Goal: Understand process/instructions: Learn how to perform a task or action

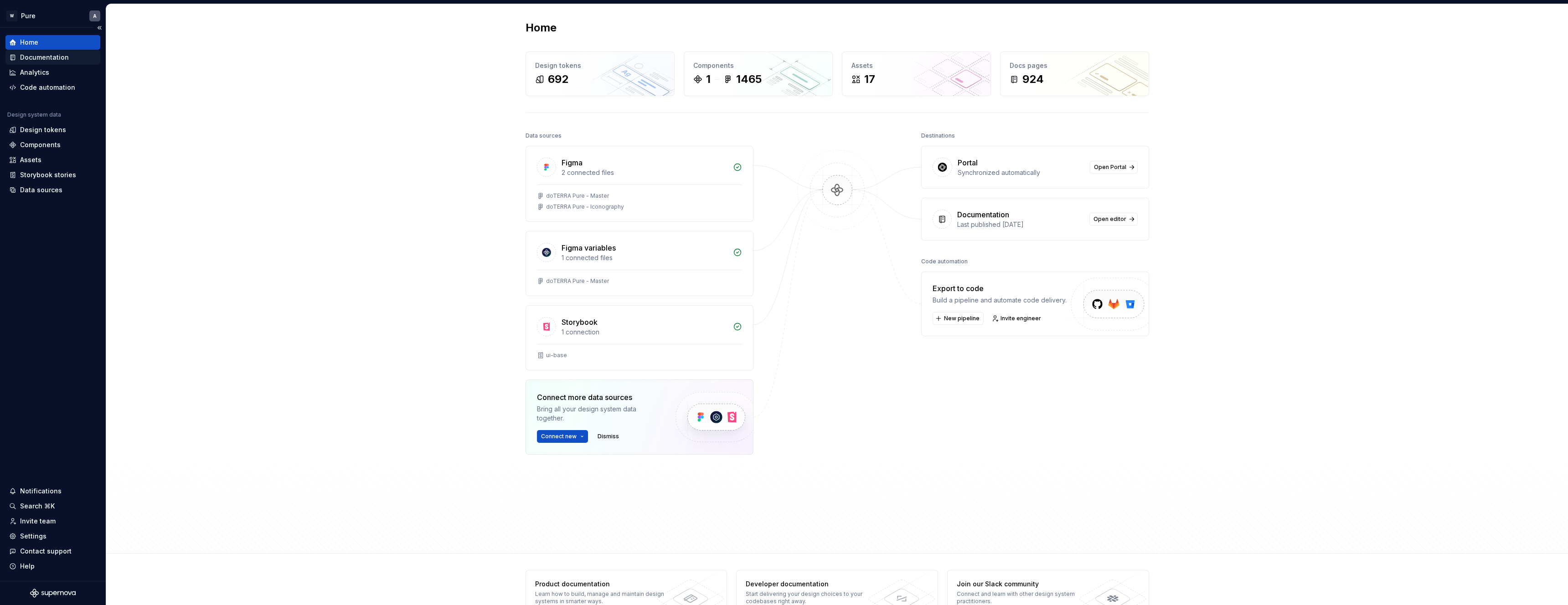
click at [54, 56] on div "Documentation" at bounding box center [44, 57] width 49 height 9
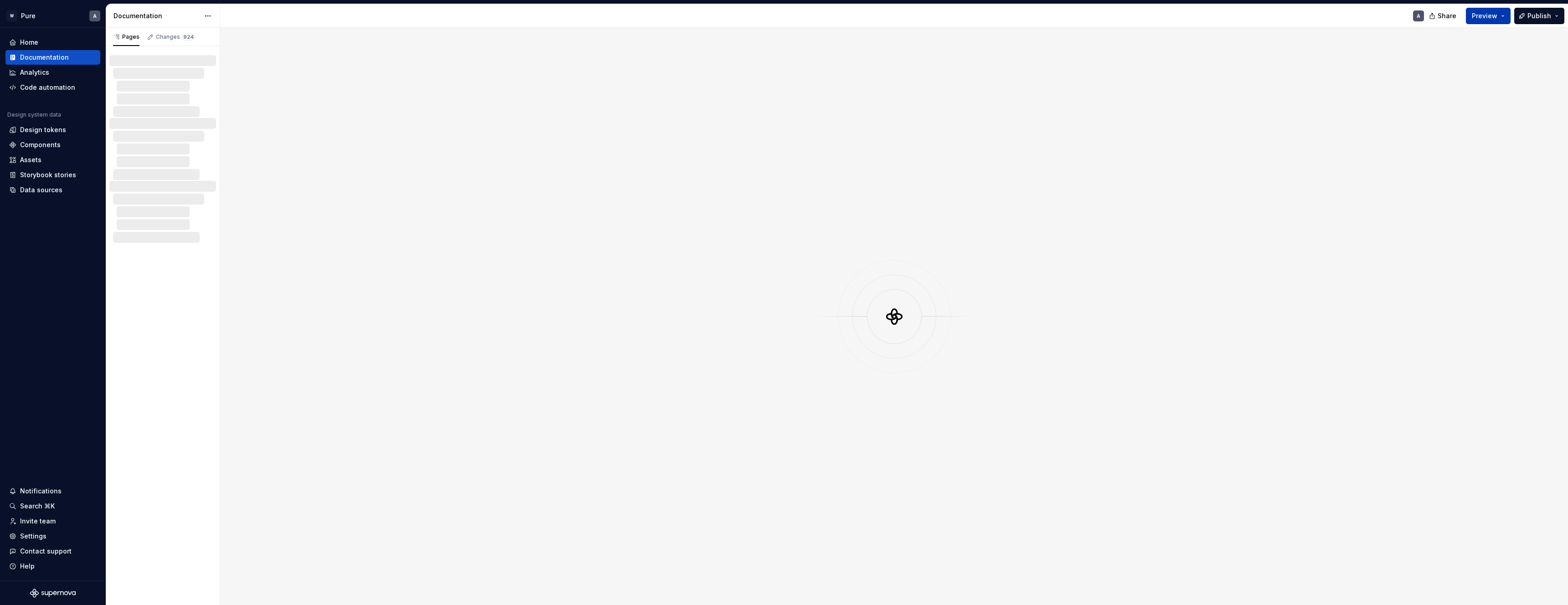
click at [1499, 16] on button "Preview" at bounding box center [1488, 16] width 44 height 16
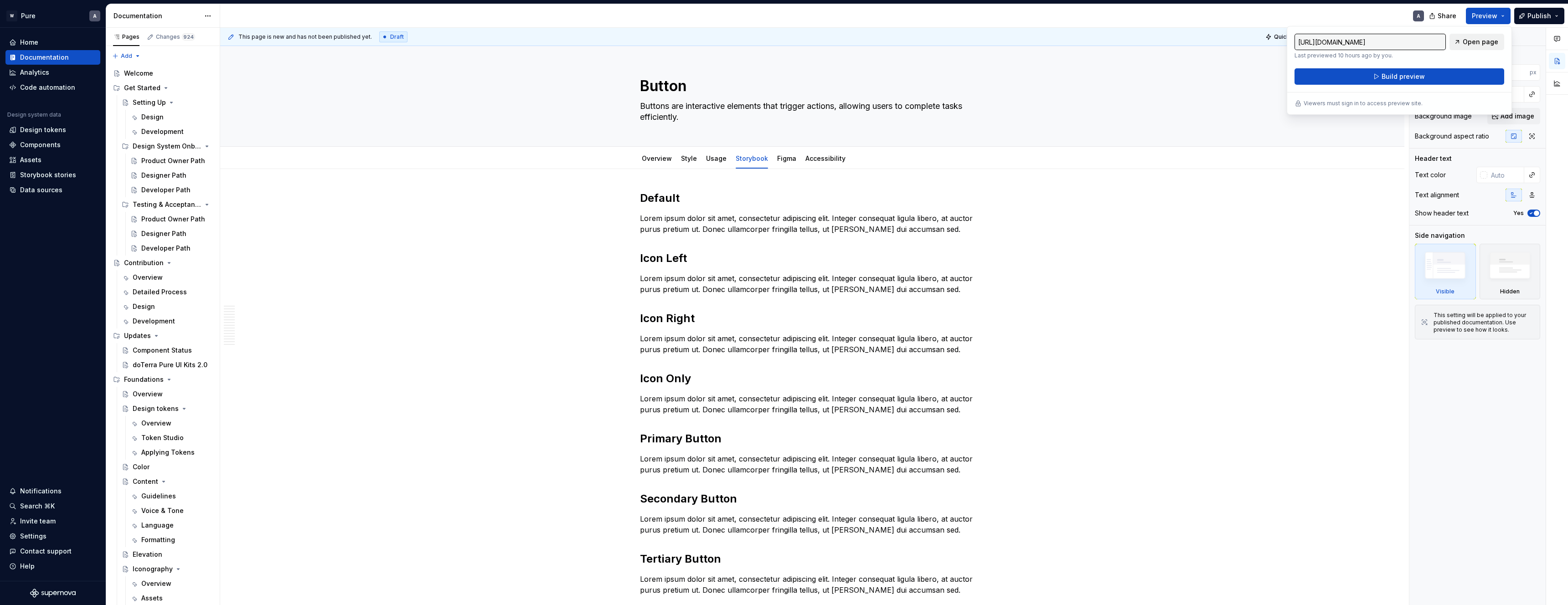
click at [1486, 41] on span "Open page" at bounding box center [1480, 41] width 35 height 9
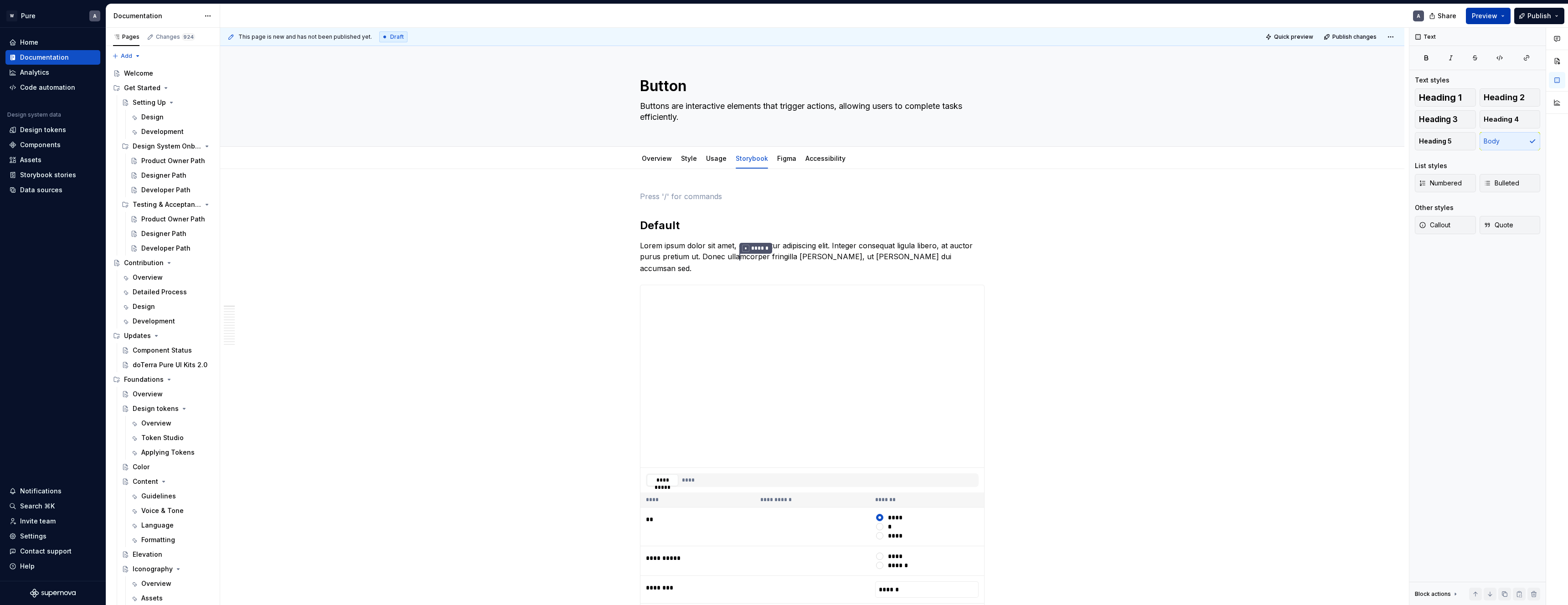
click at [1482, 16] on span "Preview" at bounding box center [1485, 16] width 26 height 9
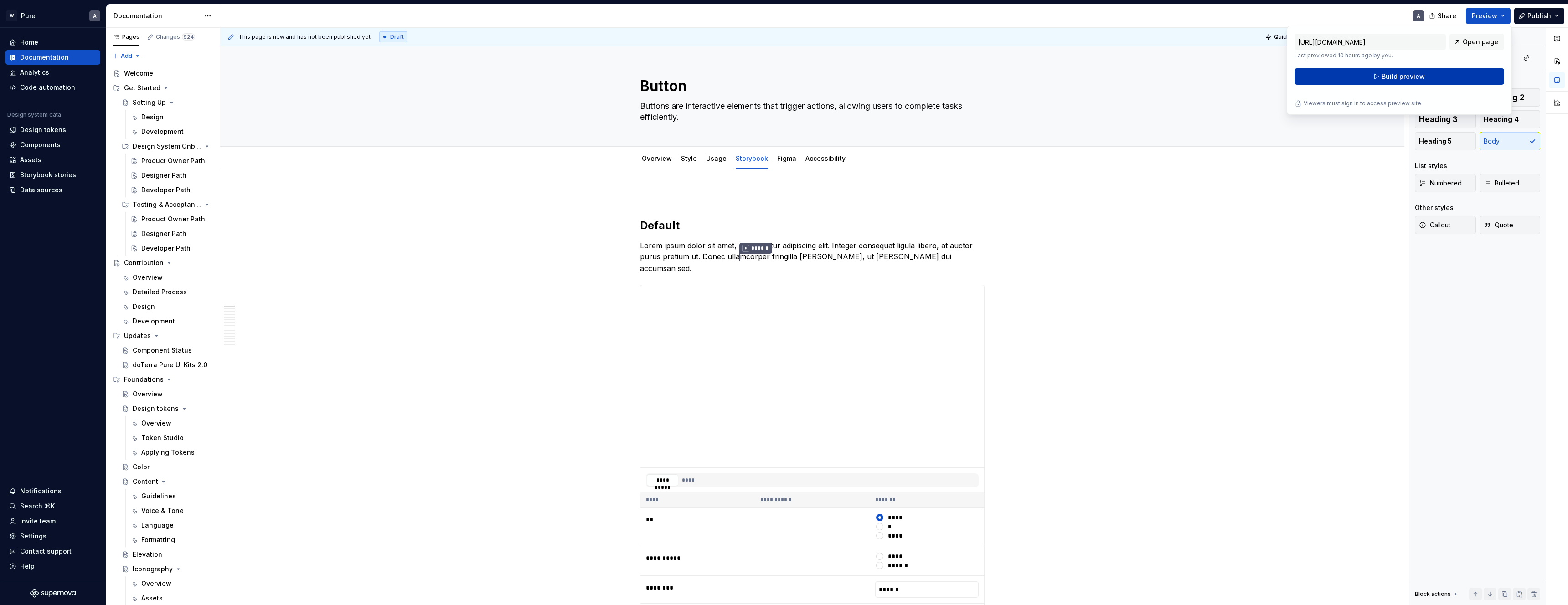
click at [1382, 79] on button "Build preview" at bounding box center [1399, 76] width 209 height 16
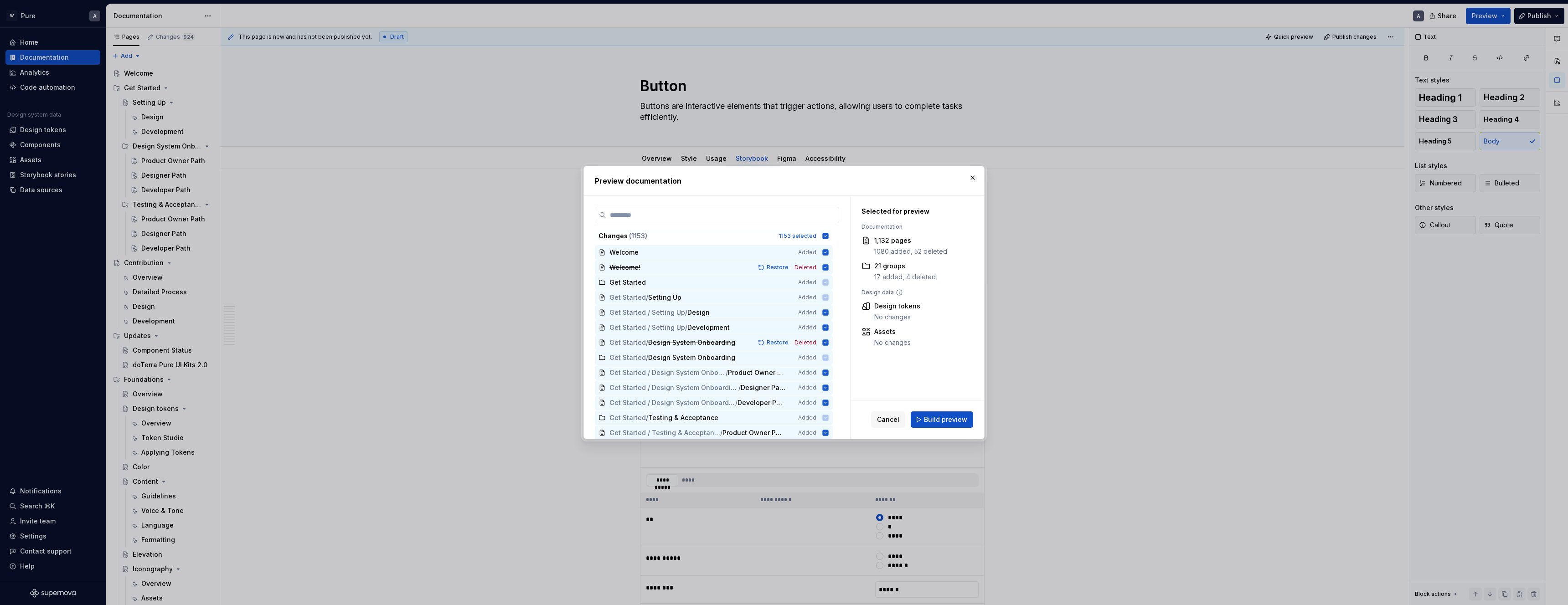
click at [944, 418] on span "Build preview" at bounding box center [945, 419] width 43 height 9
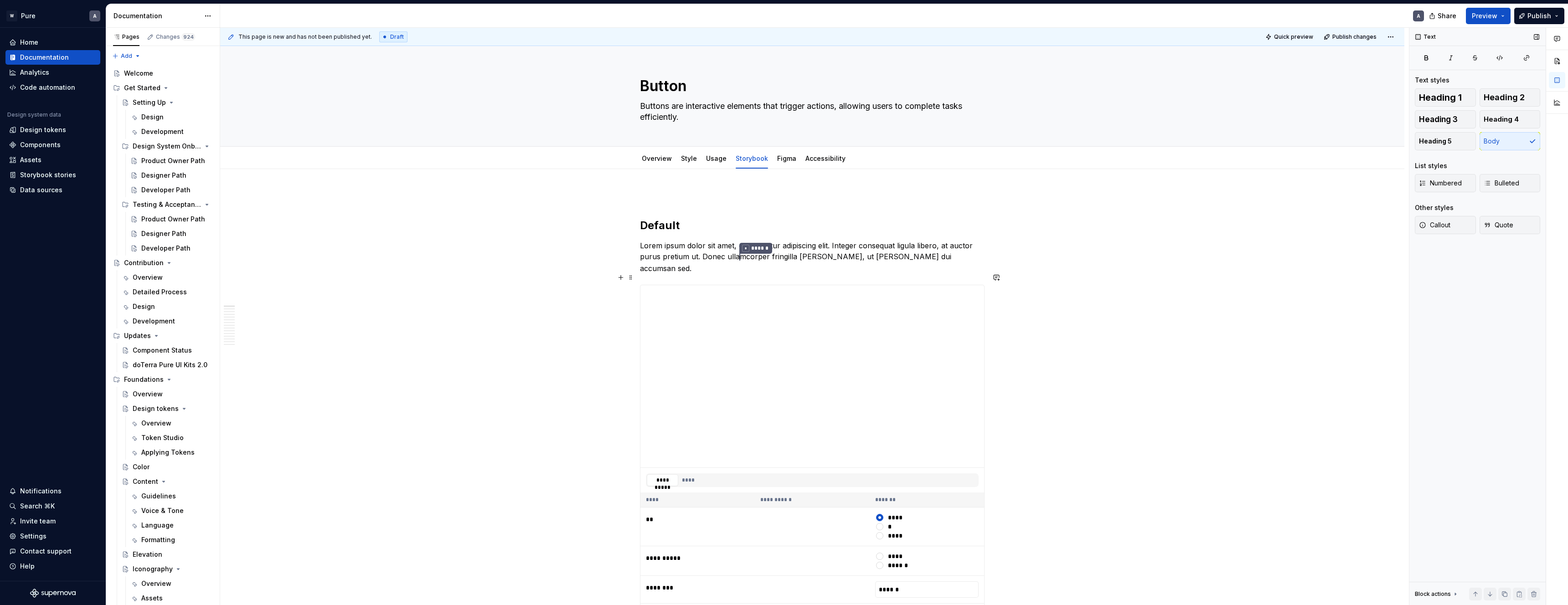
scroll to position [6, 0]
click at [1482, 15] on span "Preview" at bounding box center [1485, 16] width 26 height 9
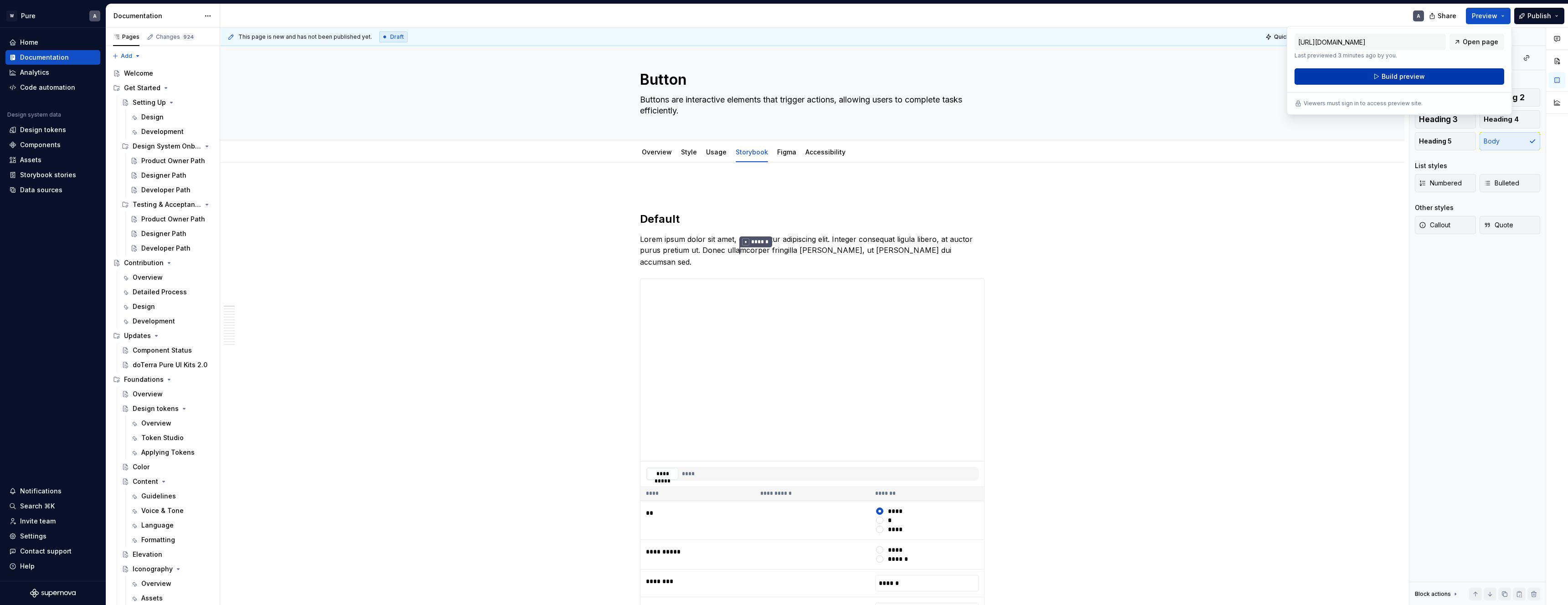
click at [1377, 77] on button "Build preview" at bounding box center [1399, 76] width 209 height 16
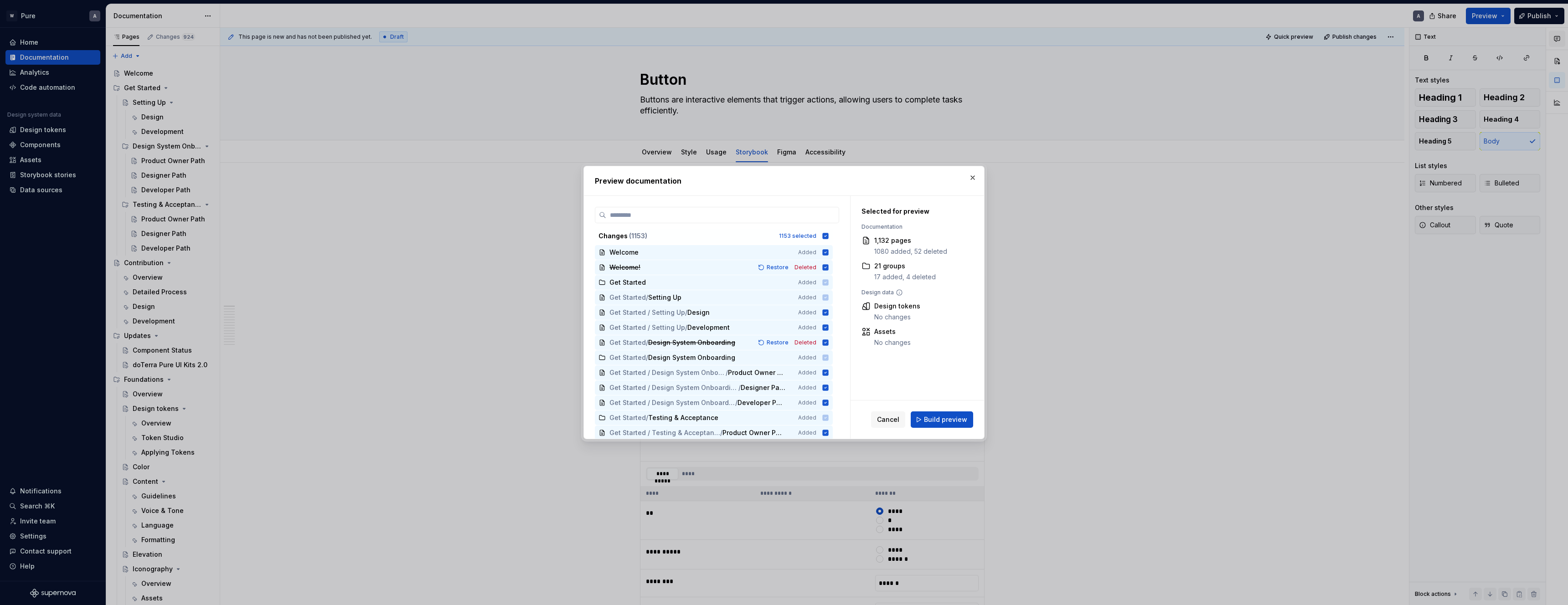
drag, startPoint x: 973, startPoint y: 176, endPoint x: 1560, endPoint y: 30, distance: 604.9
click at [973, 176] on button "button" at bounding box center [973, 178] width 13 height 13
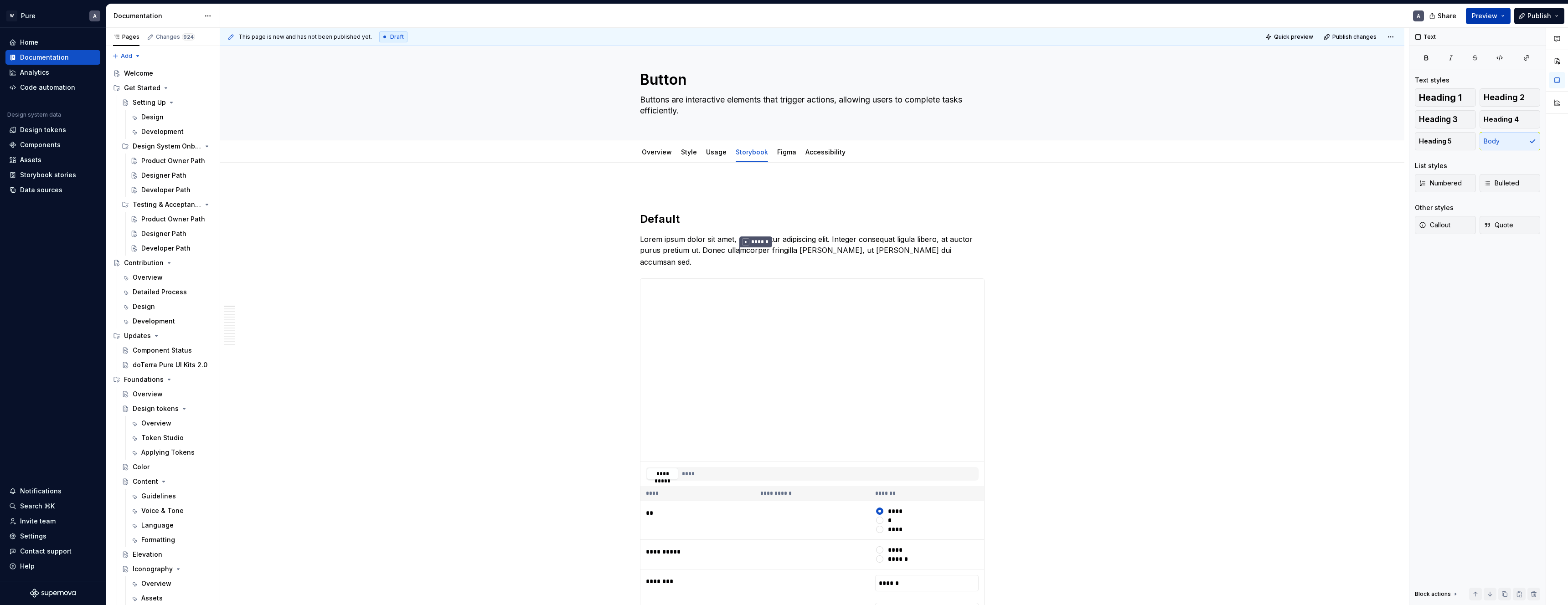
click at [1485, 15] on span "Preview" at bounding box center [1485, 16] width 26 height 9
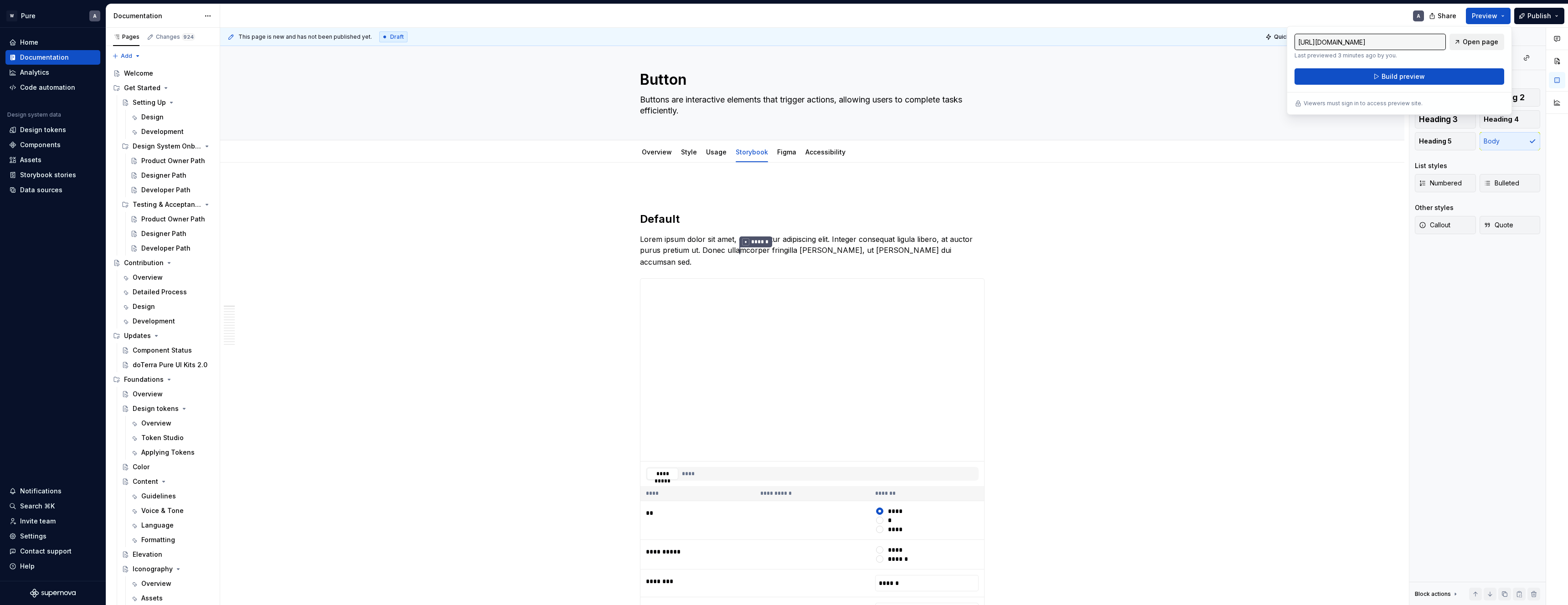
click at [1480, 43] on span "Open page" at bounding box center [1480, 41] width 35 height 9
type textarea "*"
